Goal: Task Accomplishment & Management: Use online tool/utility

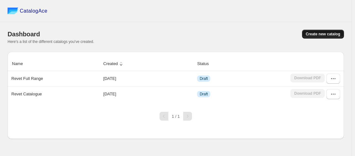
click at [317, 30] on button "Create new catalog" at bounding box center [323, 34] width 42 height 9
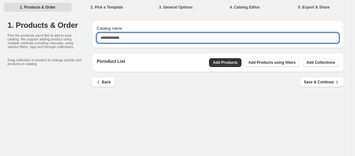
click at [162, 36] on input "Catalog name" at bounding box center [218, 38] width 242 height 10
type input "**********"
click at [226, 63] on span "Add Products" at bounding box center [225, 62] width 25 height 5
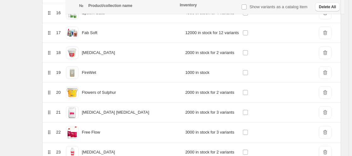
scroll to position [410, 0]
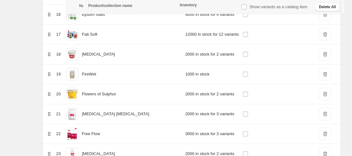
click at [329, 33] on span "DeleteIcon" at bounding box center [325, 34] width 13 height 13
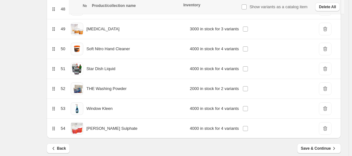
scroll to position [1060, 0]
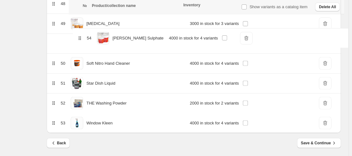
drag, startPoint x: 74, startPoint y: 122, endPoint x: 79, endPoint y: 37, distance: 85.4
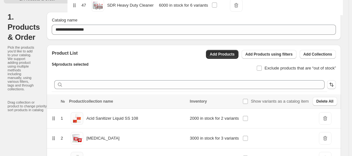
scroll to position [0, 0]
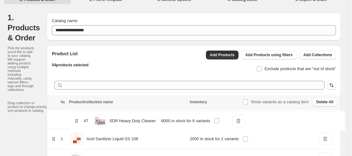
drag, startPoint x: 77, startPoint y: 48, endPoint x: 78, endPoint y: 118, distance: 70.4
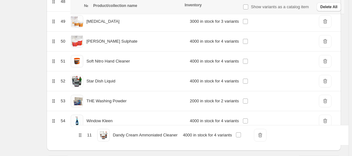
scroll to position [1060, 0]
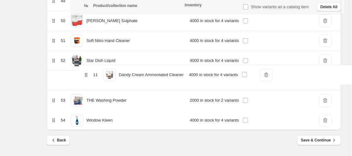
drag, startPoint x: 76, startPoint y: 64, endPoint x: 86, endPoint y: 76, distance: 15.9
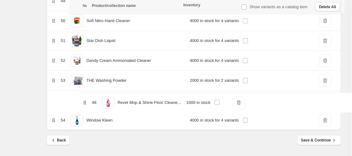
drag, startPoint x: 74, startPoint y: 120, endPoint x: 83, endPoint y: 106, distance: 17.2
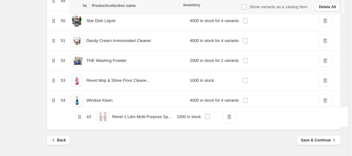
drag, startPoint x: 75, startPoint y: 60, endPoint x: 79, endPoint y: 120, distance: 59.8
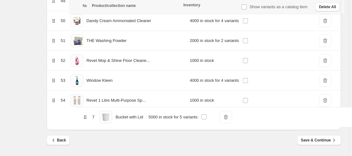
drag, startPoint x: 76, startPoint y: 69, endPoint x: 85, endPoint y: 118, distance: 49.8
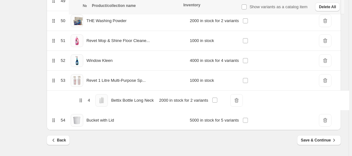
drag, startPoint x: 75, startPoint y: 93, endPoint x: 80, endPoint y: 104, distance: 12.7
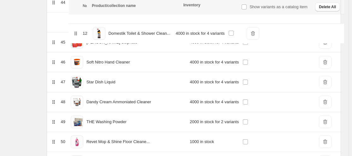
scroll to position [956, 0]
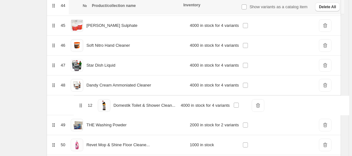
drag, startPoint x: 76, startPoint y: 73, endPoint x: 81, endPoint y: 106, distance: 33.8
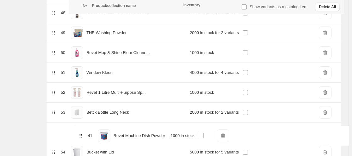
scroll to position [1032, 0]
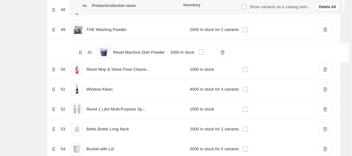
drag, startPoint x: 74, startPoint y: 92, endPoint x: 78, endPoint y: 54, distance: 37.5
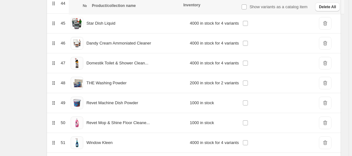
scroll to position [969, 0]
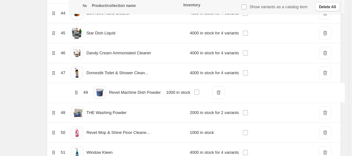
drag, startPoint x: 75, startPoint y: 111, endPoint x: 76, endPoint y: 89, distance: 22.1
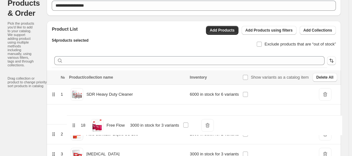
scroll to position [36, 0]
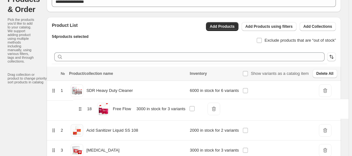
drag, startPoint x: 77, startPoint y: 127, endPoint x: 81, endPoint y: 105, distance: 22.5
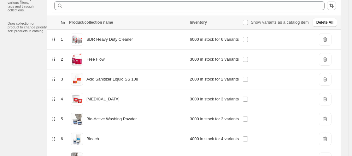
scroll to position [99, 0]
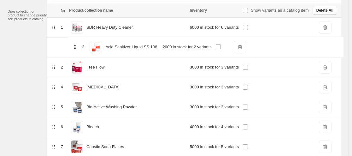
drag, startPoint x: 74, startPoint y: 68, endPoint x: 74, endPoint y: 44, distance: 23.7
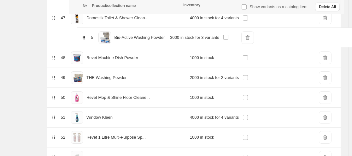
scroll to position [996, 0]
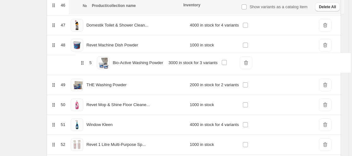
drag, startPoint x: 76, startPoint y: 105, endPoint x: 82, endPoint y: 62, distance: 42.8
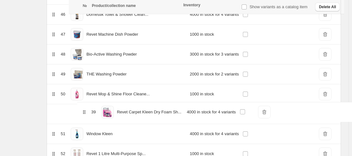
scroll to position [988, 0]
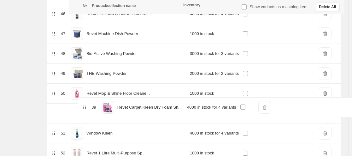
drag, startPoint x: 76, startPoint y: 47, endPoint x: 84, endPoint y: 112, distance: 65.8
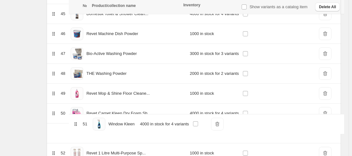
scroll to position [990, 0]
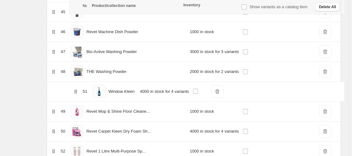
drag, startPoint x: 75, startPoint y: 133, endPoint x: 75, endPoint y: 88, distance: 45.5
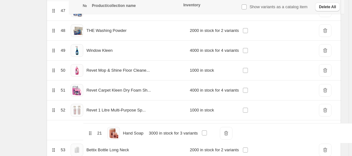
scroll to position [1012, 0]
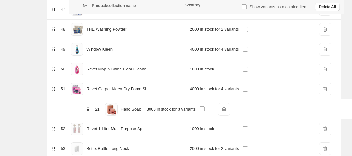
drag, startPoint x: 77, startPoint y: 74, endPoint x: 87, endPoint y: 113, distance: 41.0
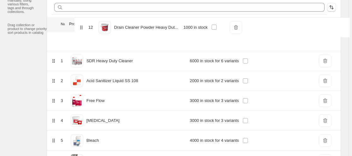
scroll to position [85, 0]
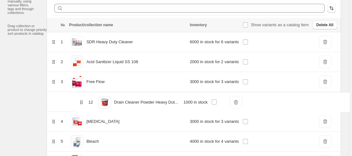
drag, startPoint x: 77, startPoint y: 123, endPoint x: 82, endPoint y: 101, distance: 22.7
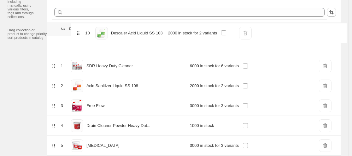
scroll to position [79, 0]
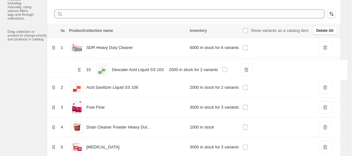
drag, startPoint x: 77, startPoint y: 93, endPoint x: 81, endPoint y: 66, distance: 27.7
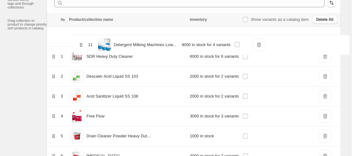
scroll to position [89, 0]
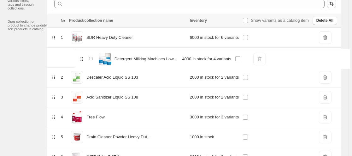
drag, startPoint x: 76, startPoint y: 89, endPoint x: 82, endPoint y: 57, distance: 32.4
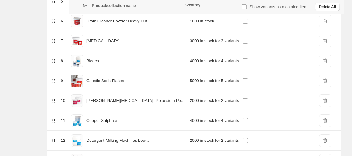
scroll to position [247, 0]
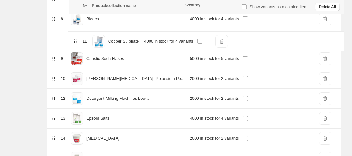
drag, startPoint x: 75, startPoint y: 79, endPoint x: 75, endPoint y: 39, distance: 40.4
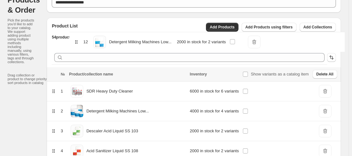
scroll to position [27, 0]
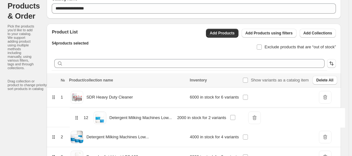
drag, startPoint x: 75, startPoint y: 98, endPoint x: 76, endPoint y: 115, distance: 17.4
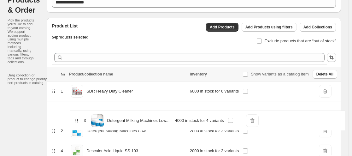
scroll to position [37, 0]
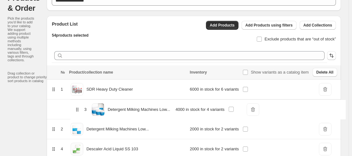
drag, startPoint x: 74, startPoint y: 136, endPoint x: 76, endPoint y: 107, distance: 29.1
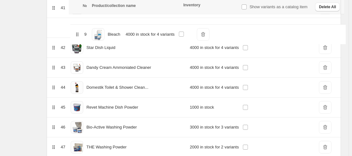
scroll to position [893, 0]
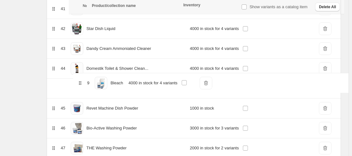
drag, startPoint x: 77, startPoint y: 92, endPoint x: 81, endPoint y: 86, distance: 7.5
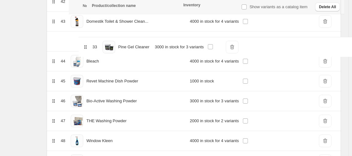
scroll to position [917, 0]
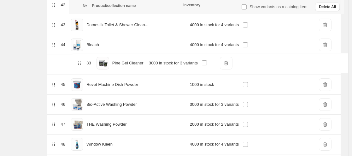
drag, startPoint x: 75, startPoint y: 92, endPoint x: 79, endPoint y: 66, distance: 26.2
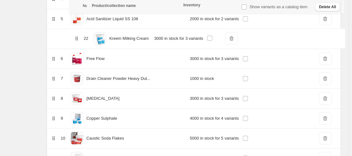
scroll to position [186, 0]
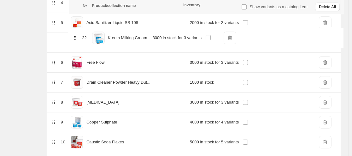
drag, startPoint x: 76, startPoint y: 69, endPoint x: 76, endPoint y: 34, distance: 34.4
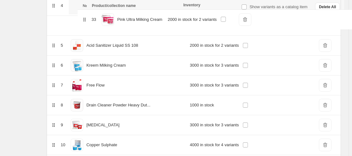
scroll to position [163, 0]
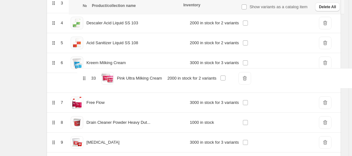
drag, startPoint x: 74, startPoint y: 77, endPoint x: 82, endPoint y: 76, distance: 8.2
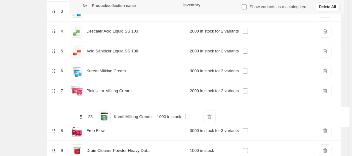
scroll to position [157, 0]
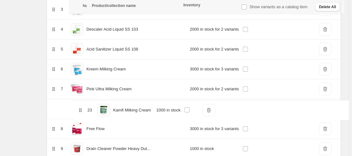
drag, startPoint x: 75, startPoint y: 85, endPoint x: 81, endPoint y: 107, distance: 22.4
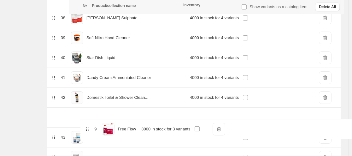
scroll to position [829, 0]
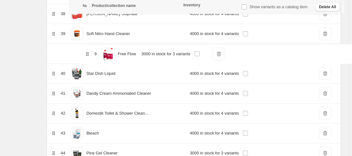
drag, startPoint x: 75, startPoint y: 34, endPoint x: 87, endPoint y: 59, distance: 27.7
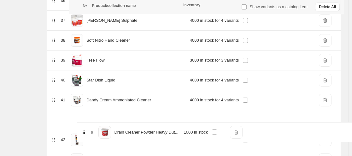
scroll to position [803, 0]
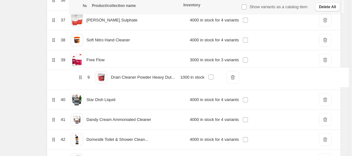
drag, startPoint x: 75, startPoint y: 90, endPoint x: 79, endPoint y: 81, distance: 9.9
